Goal: Task Accomplishment & Management: Manage account settings

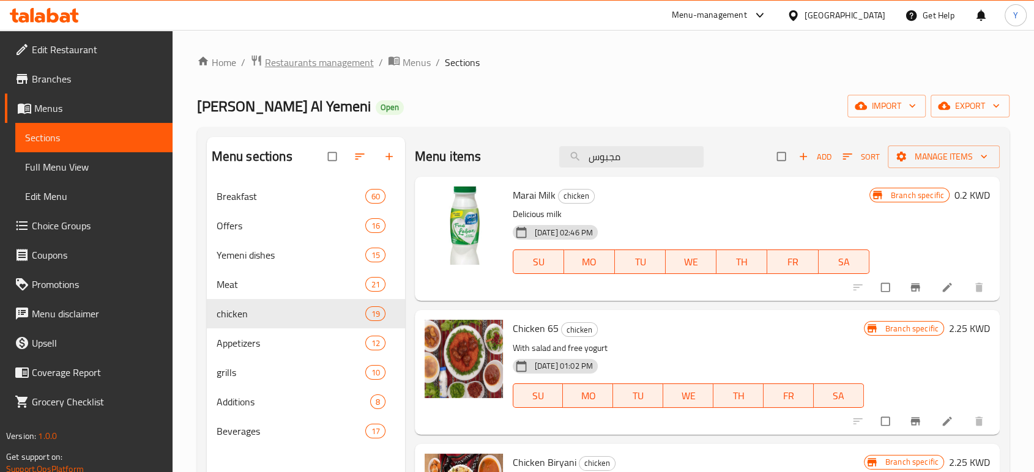
click at [337, 67] on span "Restaurants management" at bounding box center [319, 62] width 109 height 15
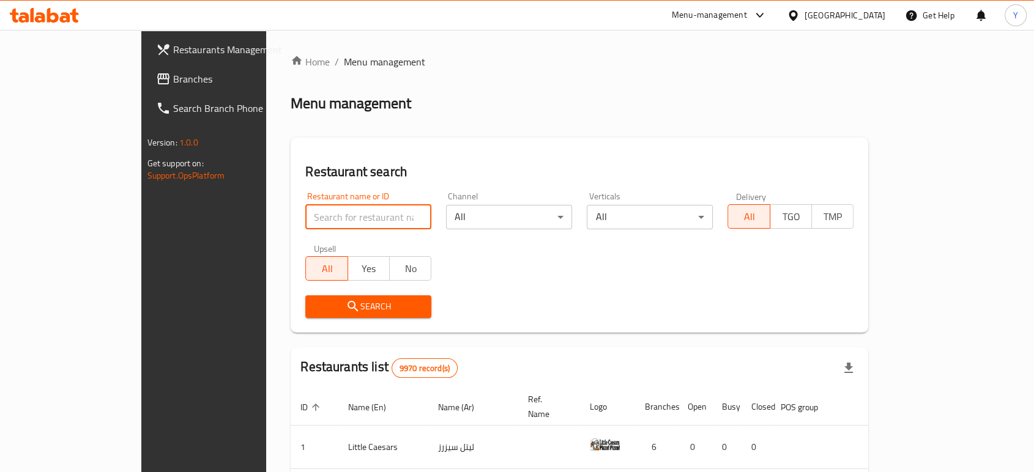
click at [317, 218] on input "search" at bounding box center [368, 217] width 126 height 24
type input "dunia"
click button "Search" at bounding box center [368, 306] width 126 height 23
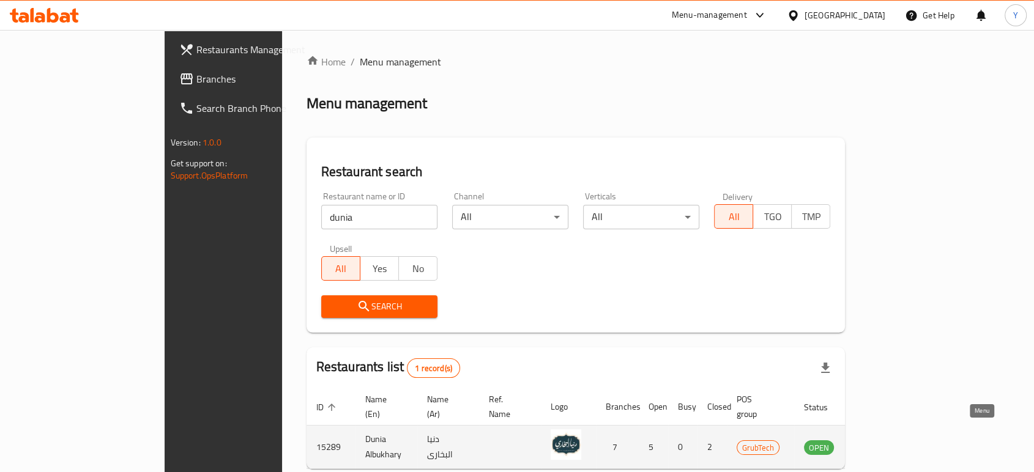
click at [882, 443] on icon "enhanced table" at bounding box center [874, 448] width 13 height 10
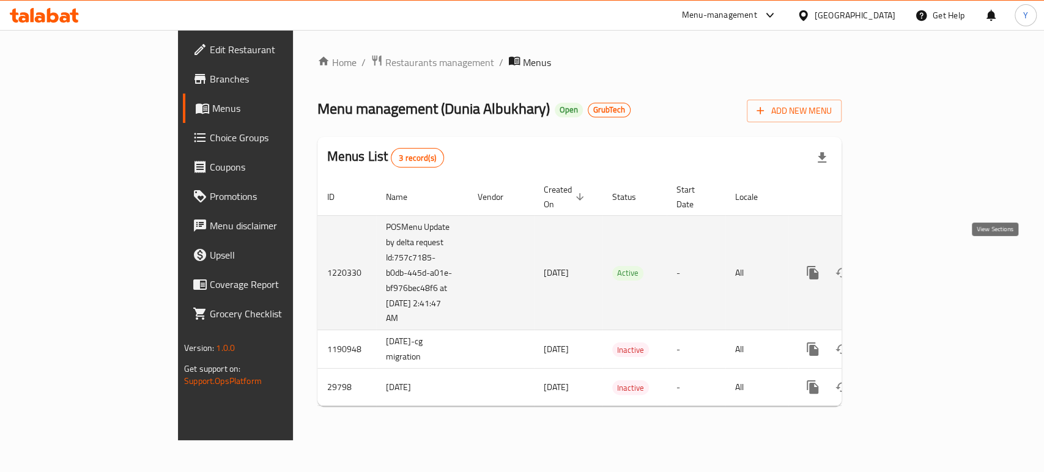
click at [915, 267] on link "enhanced table" at bounding box center [900, 272] width 29 height 29
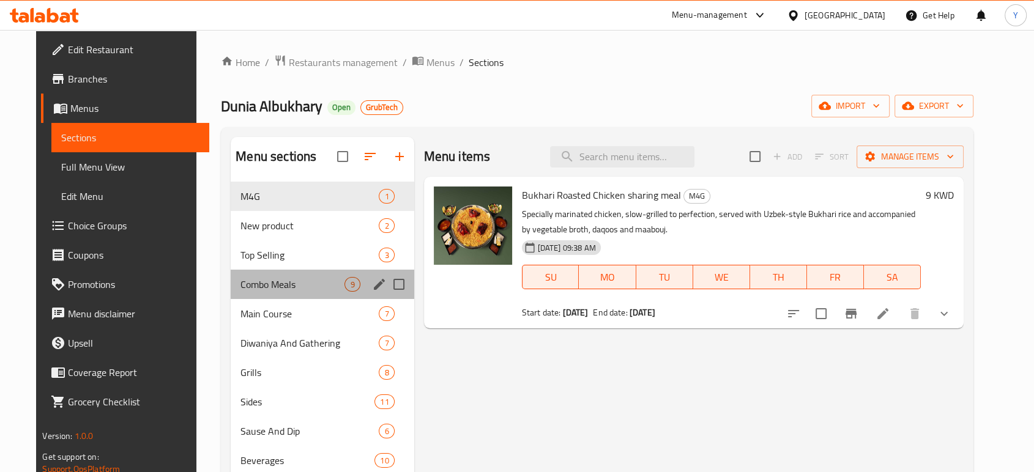
click at [249, 271] on div "Combo Meals 9" at bounding box center [322, 284] width 183 height 29
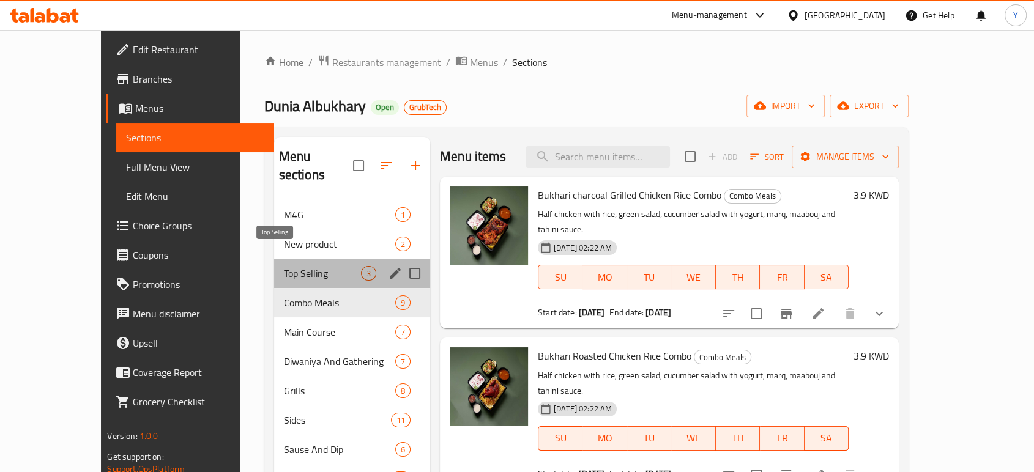
click at [284, 266] on span "Top Selling" at bounding box center [322, 273] width 77 height 15
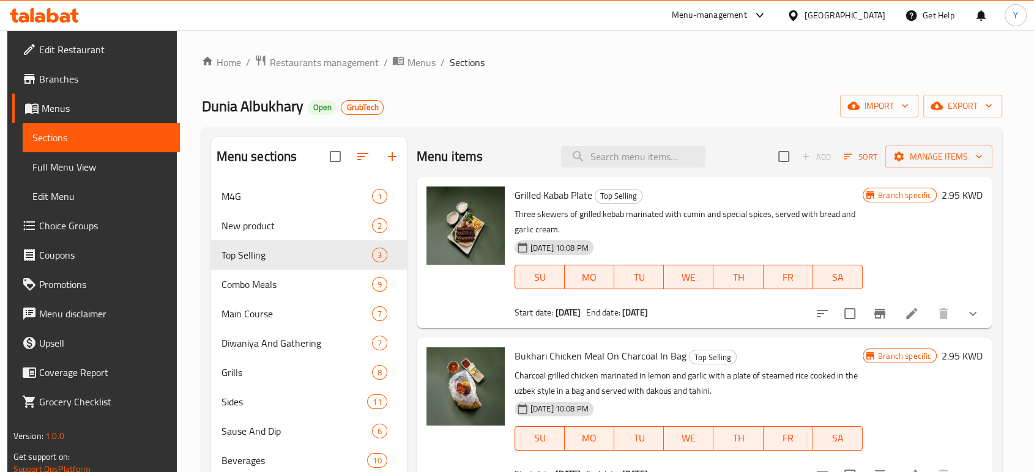
scroll to position [41, 0]
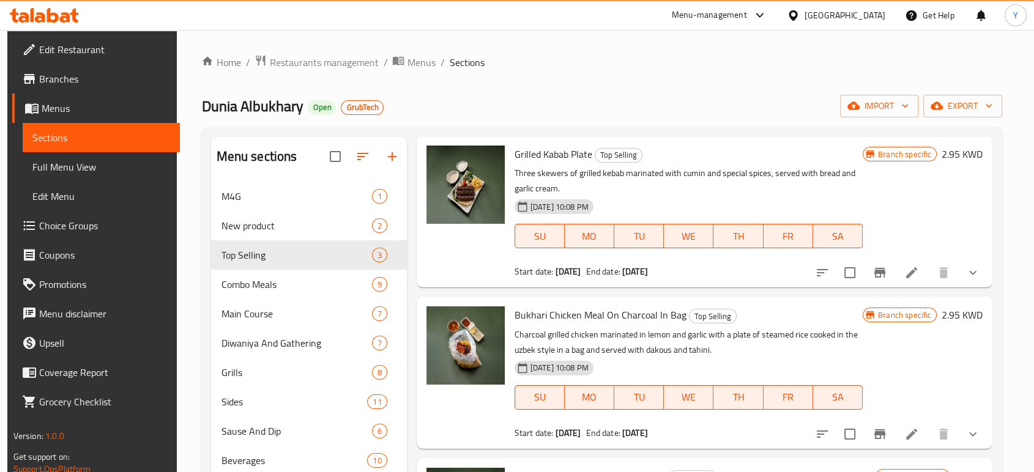
click at [556, 318] on span "Bukhari Chicken Meal On Charcoal In Bag" at bounding box center [600, 315] width 172 height 18
copy h6 "Bukhari Chicken Meal On Charcoal In Bag"
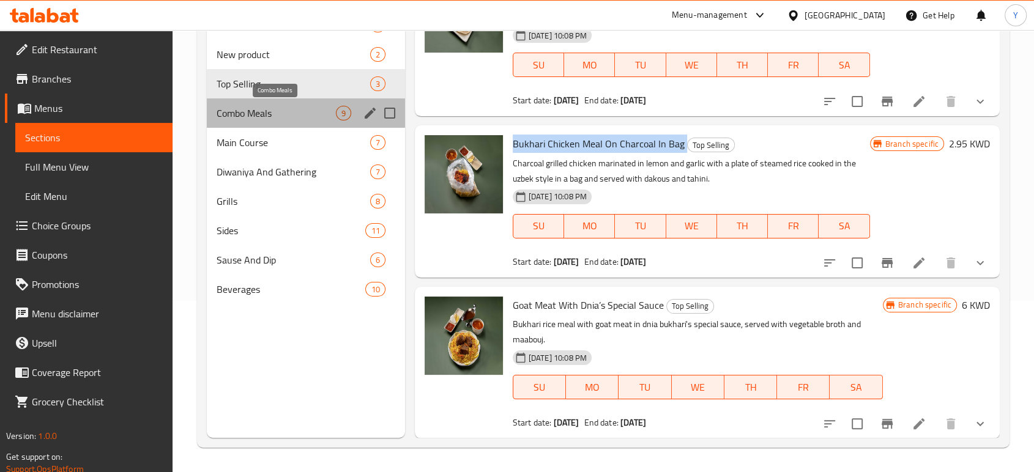
click at [259, 118] on span "Combo Meals" at bounding box center [275, 113] width 119 height 15
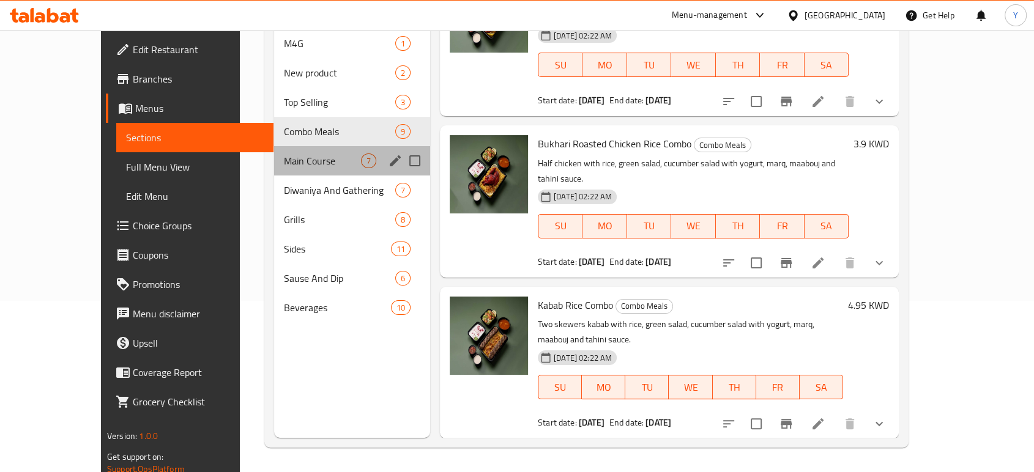
click at [274, 146] on div "Main Course 7" at bounding box center [352, 160] width 156 height 29
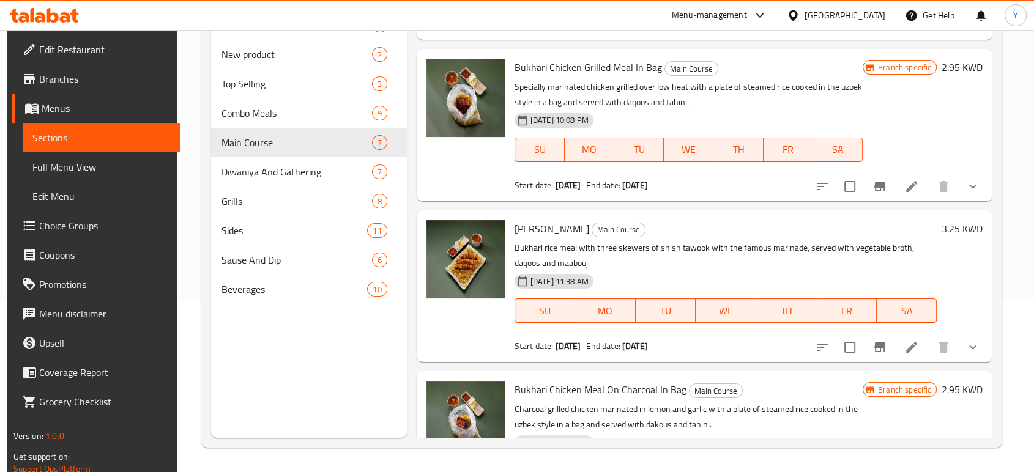
scroll to position [118, 0]
click at [560, 221] on span "[PERSON_NAME]" at bounding box center [551, 228] width 75 height 18
copy h6 "[PERSON_NAME]"
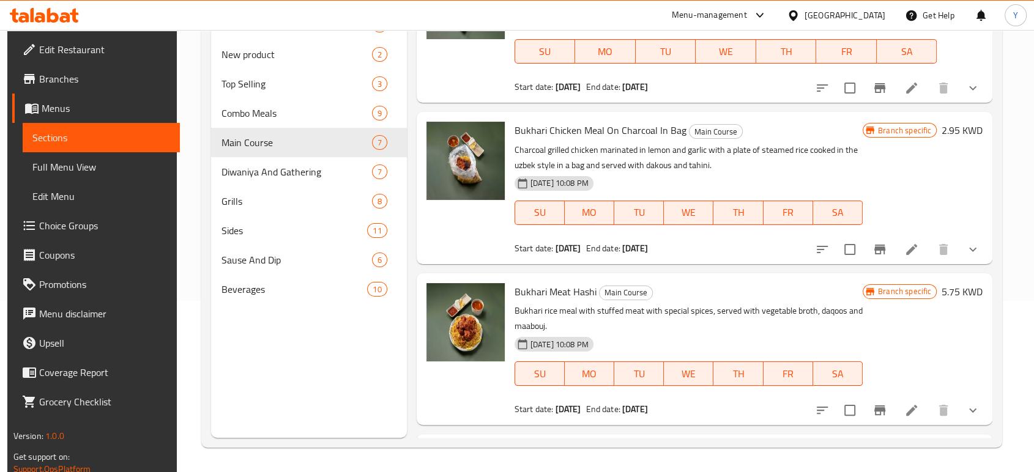
scroll to position [380, 0]
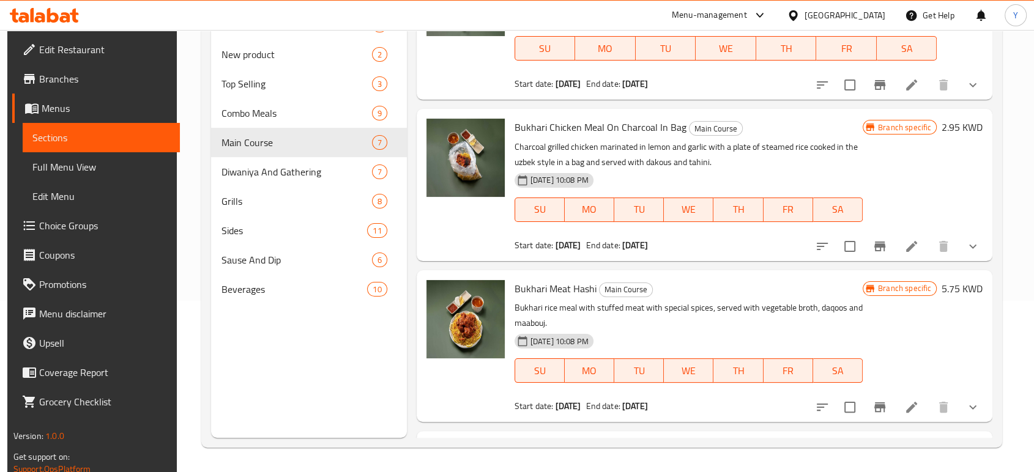
click at [553, 290] on span "Bukhari Meat Hashi" at bounding box center [555, 288] width 82 height 18
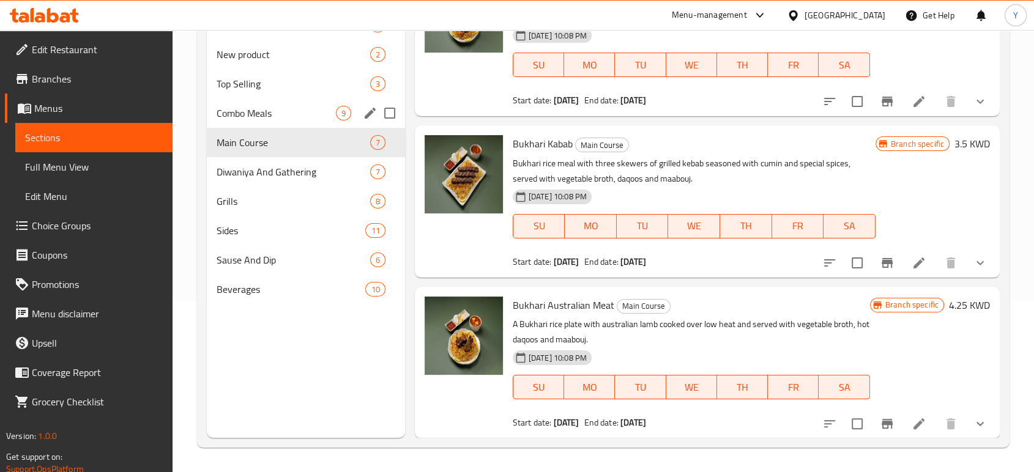
scroll to position [0, 0]
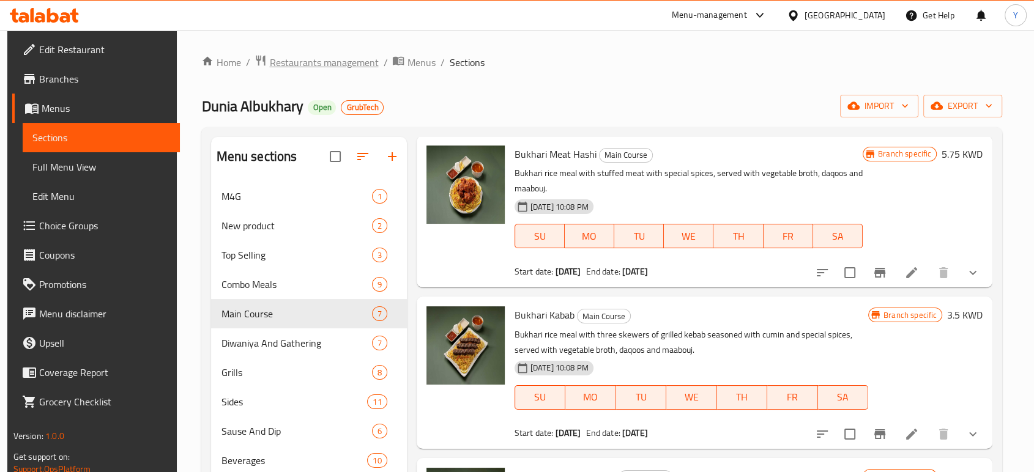
click at [325, 57] on span "Restaurants management" at bounding box center [323, 62] width 109 height 15
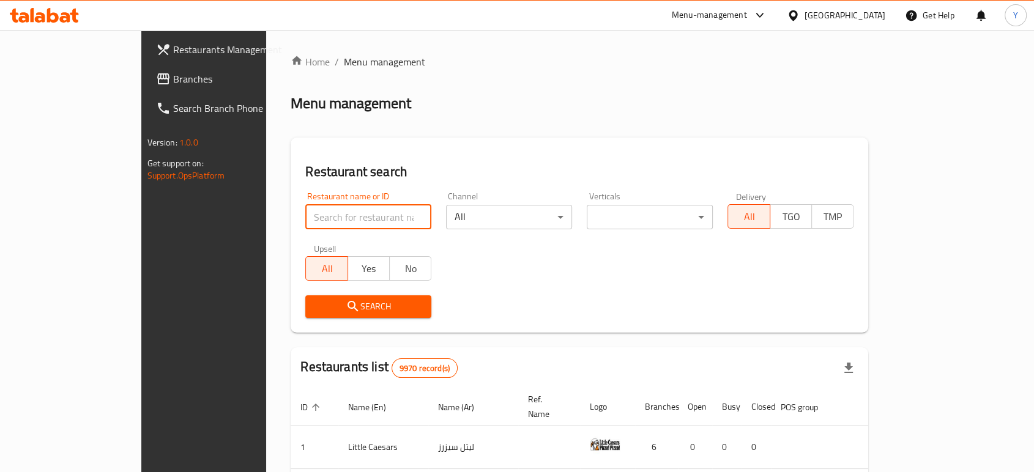
click at [319, 215] on input "search" at bounding box center [368, 217] width 126 height 24
type input "f"
type input "بخاؤي ا"
click at [305, 221] on input "بخاؤي ا" at bounding box center [368, 217] width 126 height 24
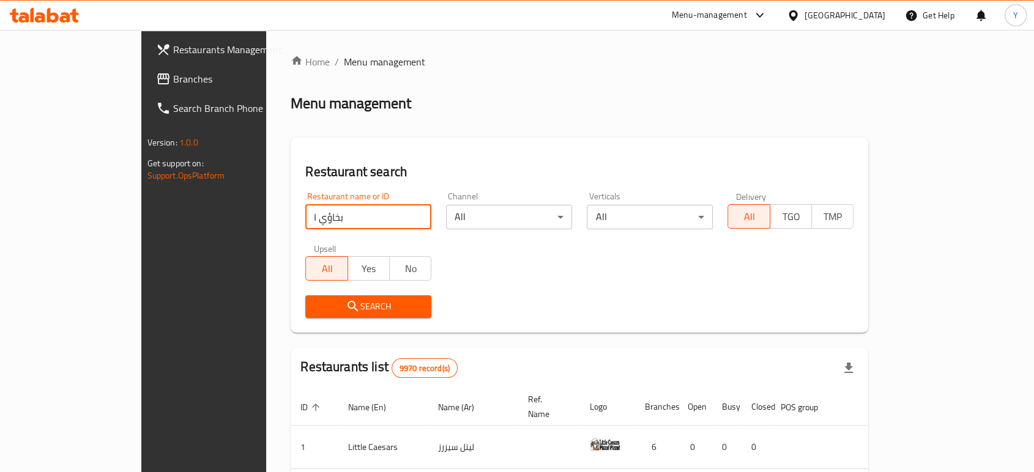
click at [305, 221] on input "بخاؤي ا" at bounding box center [368, 217] width 126 height 24
